Goal: Information Seeking & Learning: Learn about a topic

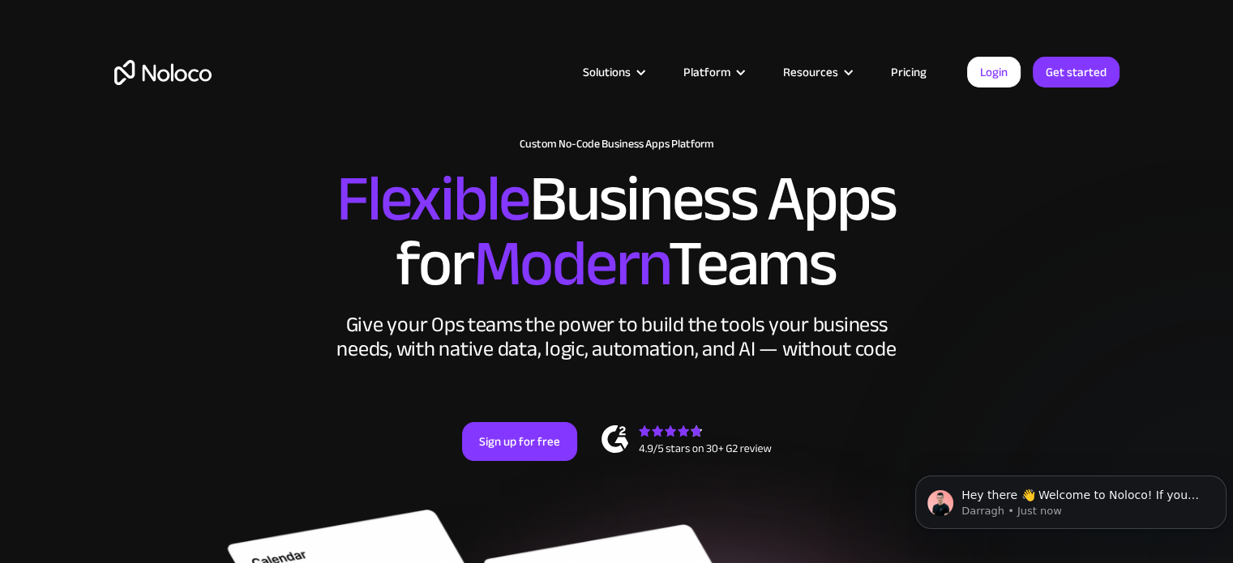
click at [923, 64] on link "Pricing" at bounding box center [909, 72] width 76 height 21
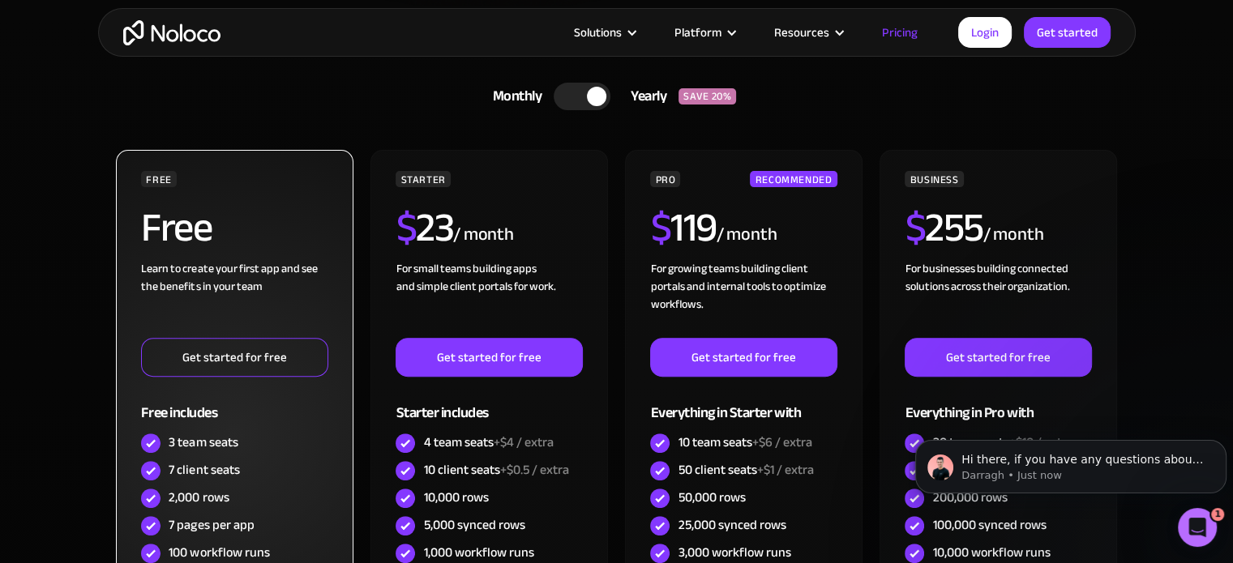
click at [266, 362] on link "Get started for free" at bounding box center [234, 357] width 186 height 39
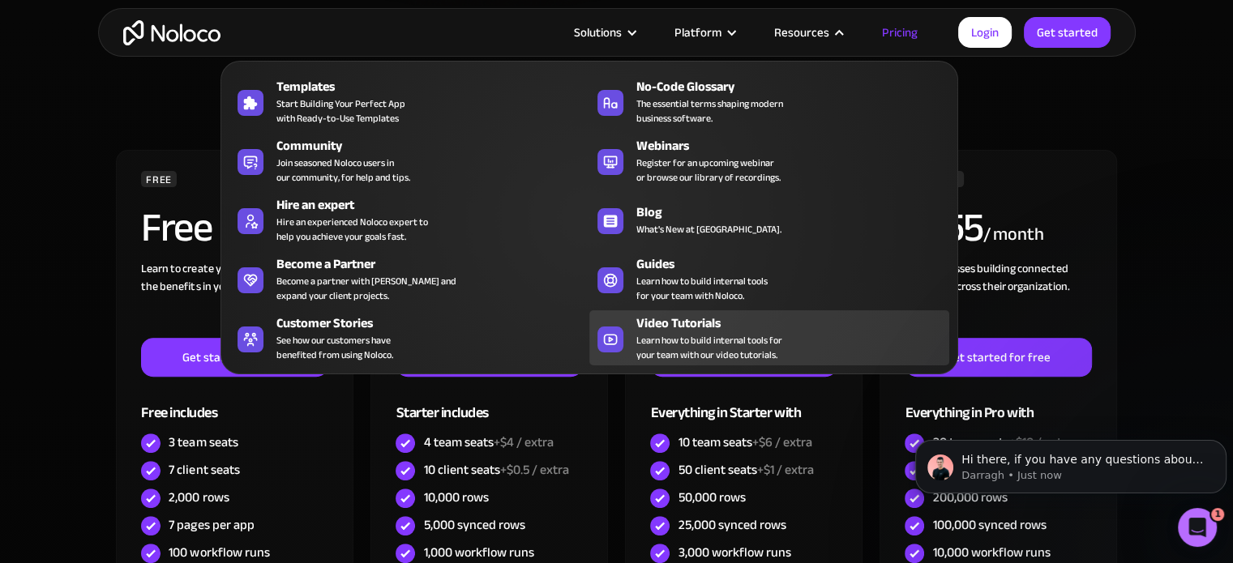
click at [718, 333] on span "Learn how to build internal tools for your team with our video tutorials." at bounding box center [709, 347] width 146 height 29
